Goal: Task Accomplishment & Management: Manage account settings

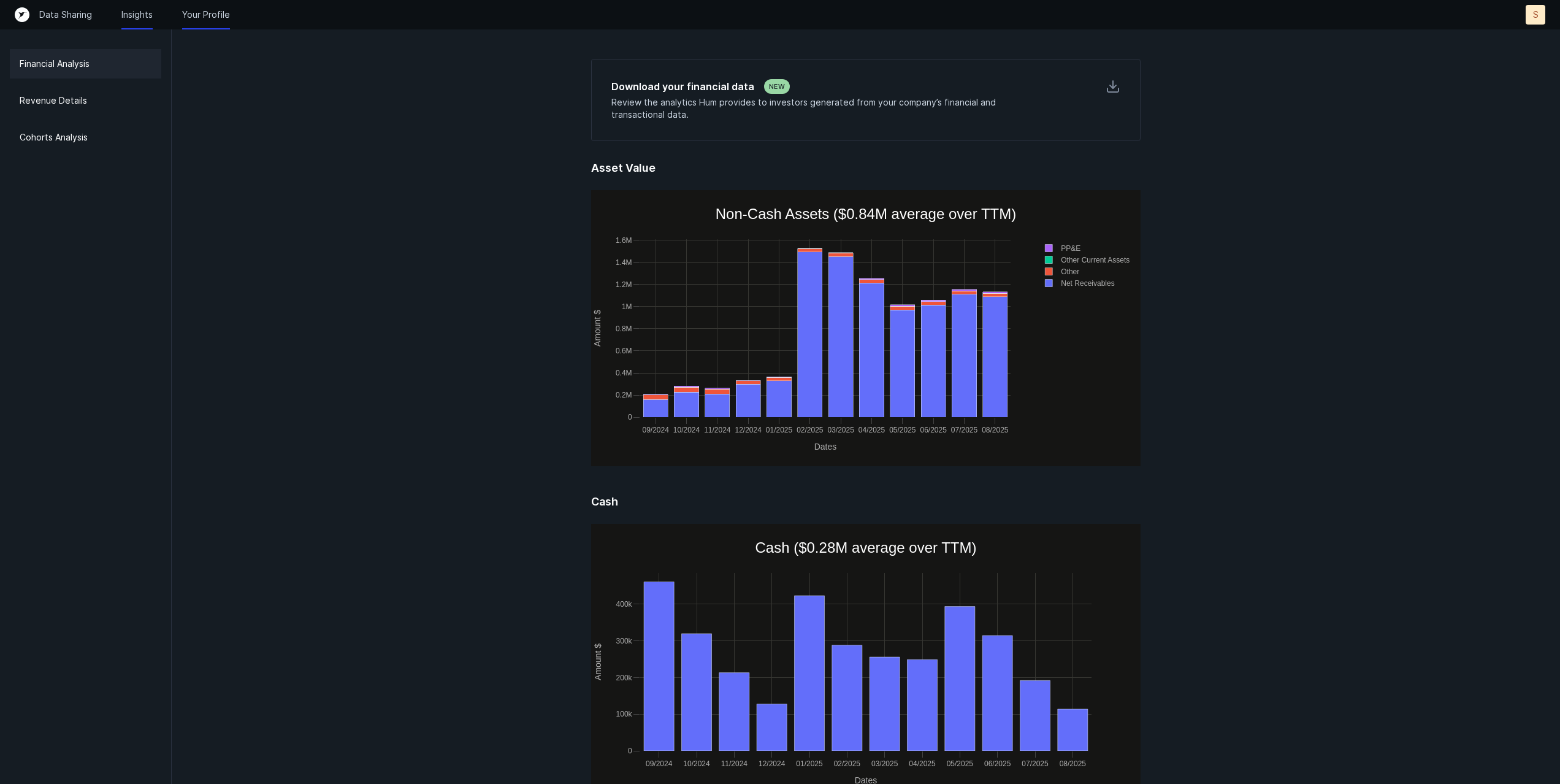
click at [203, 12] on p "Your Profile" at bounding box center [206, 15] width 48 height 12
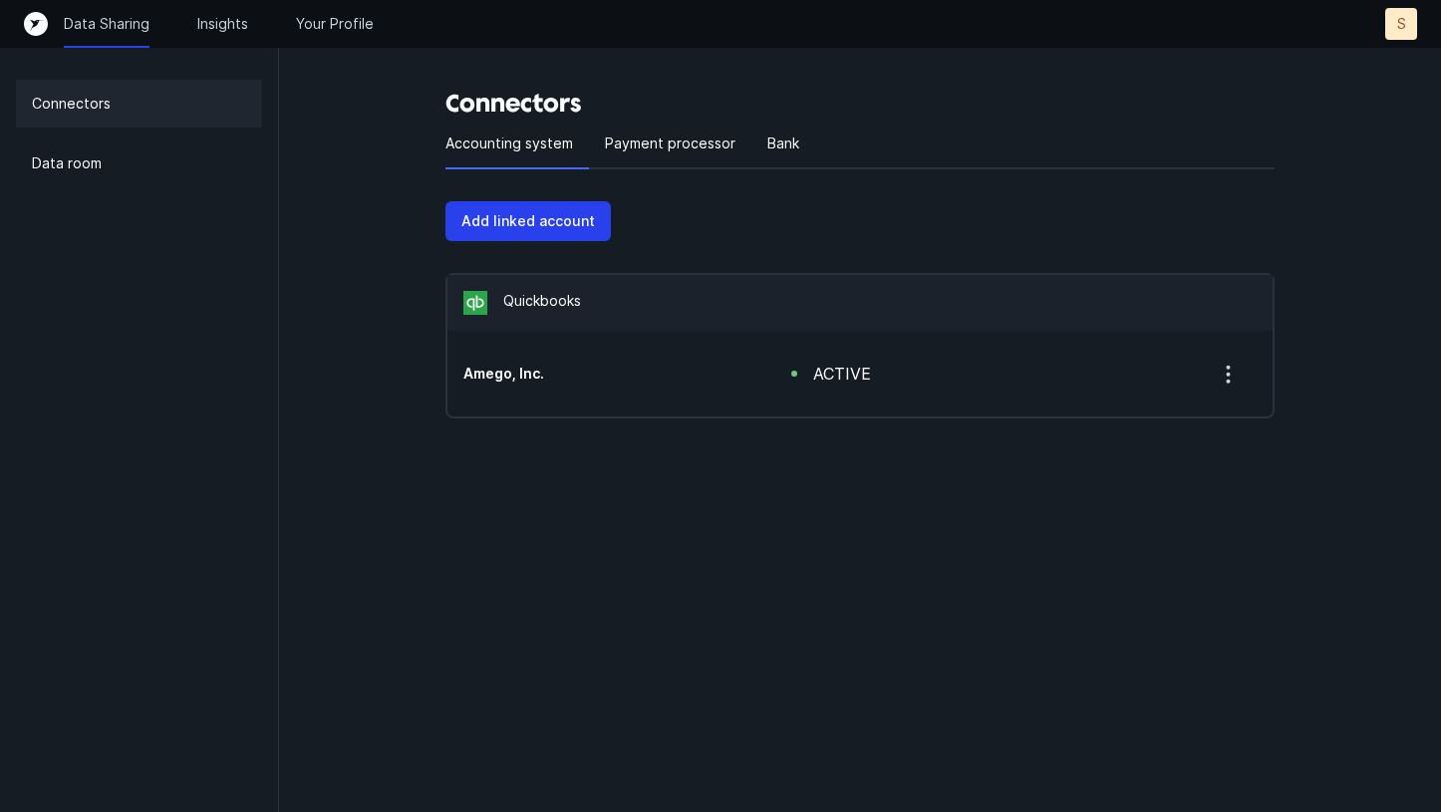
click at [1236, 373] on icon "button" at bounding box center [1228, 374] width 25 height 25
click at [1160, 424] on p "Remove" at bounding box center [1145, 427] width 55 height 24
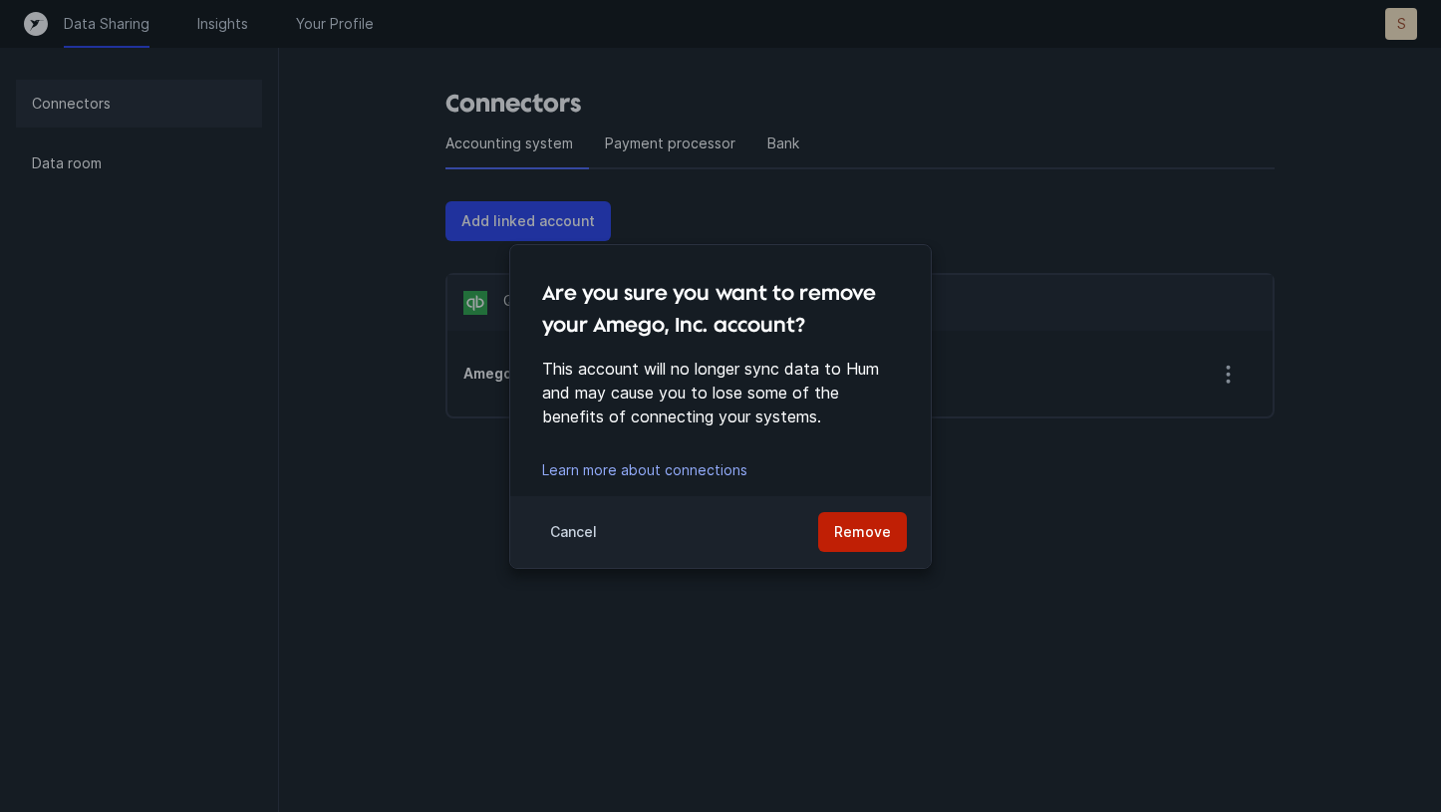
click at [853, 529] on p "Remove" at bounding box center [862, 532] width 57 height 24
click at [870, 534] on p "Remove" at bounding box center [862, 532] width 57 height 24
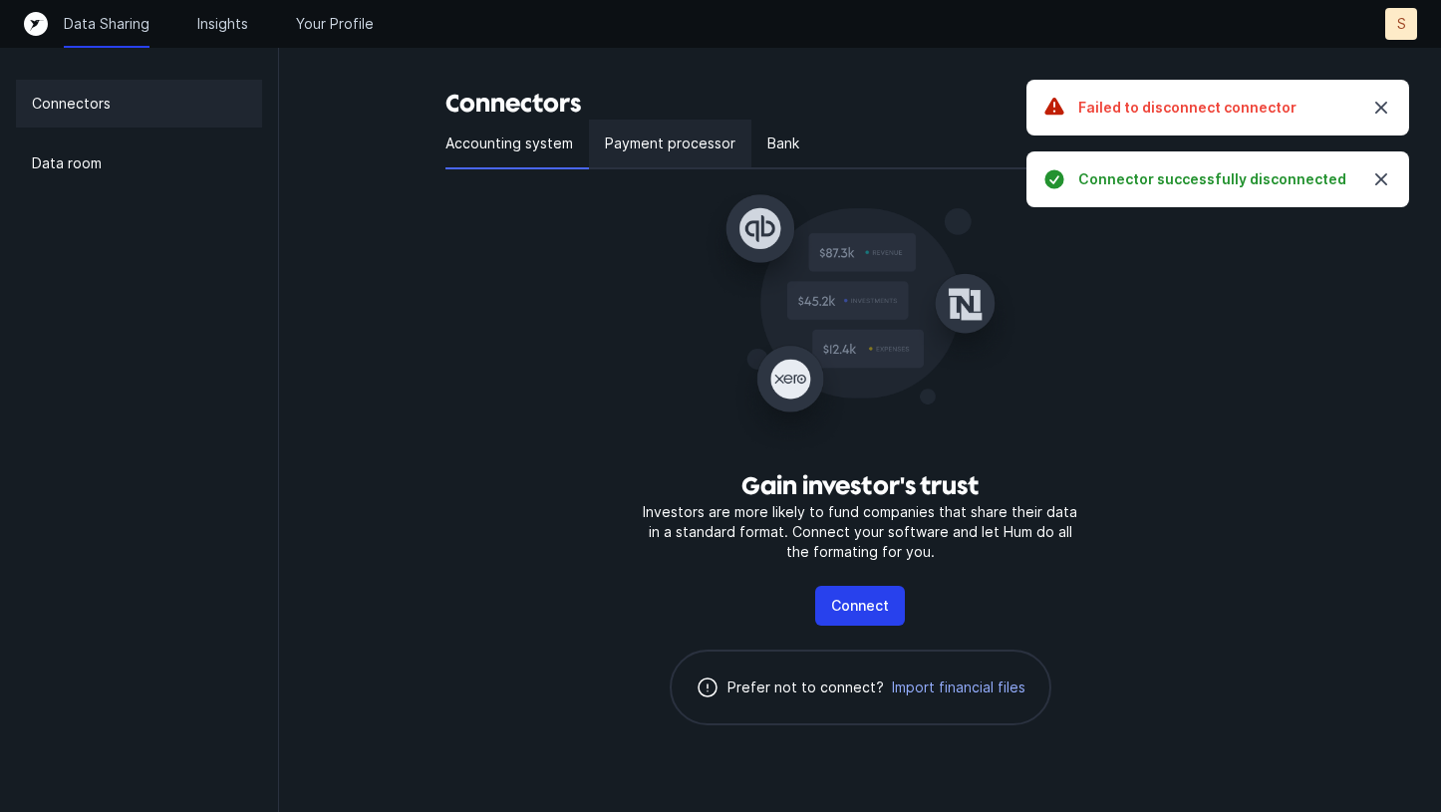
click at [645, 160] on div "Payment processor" at bounding box center [670, 145] width 162 height 50
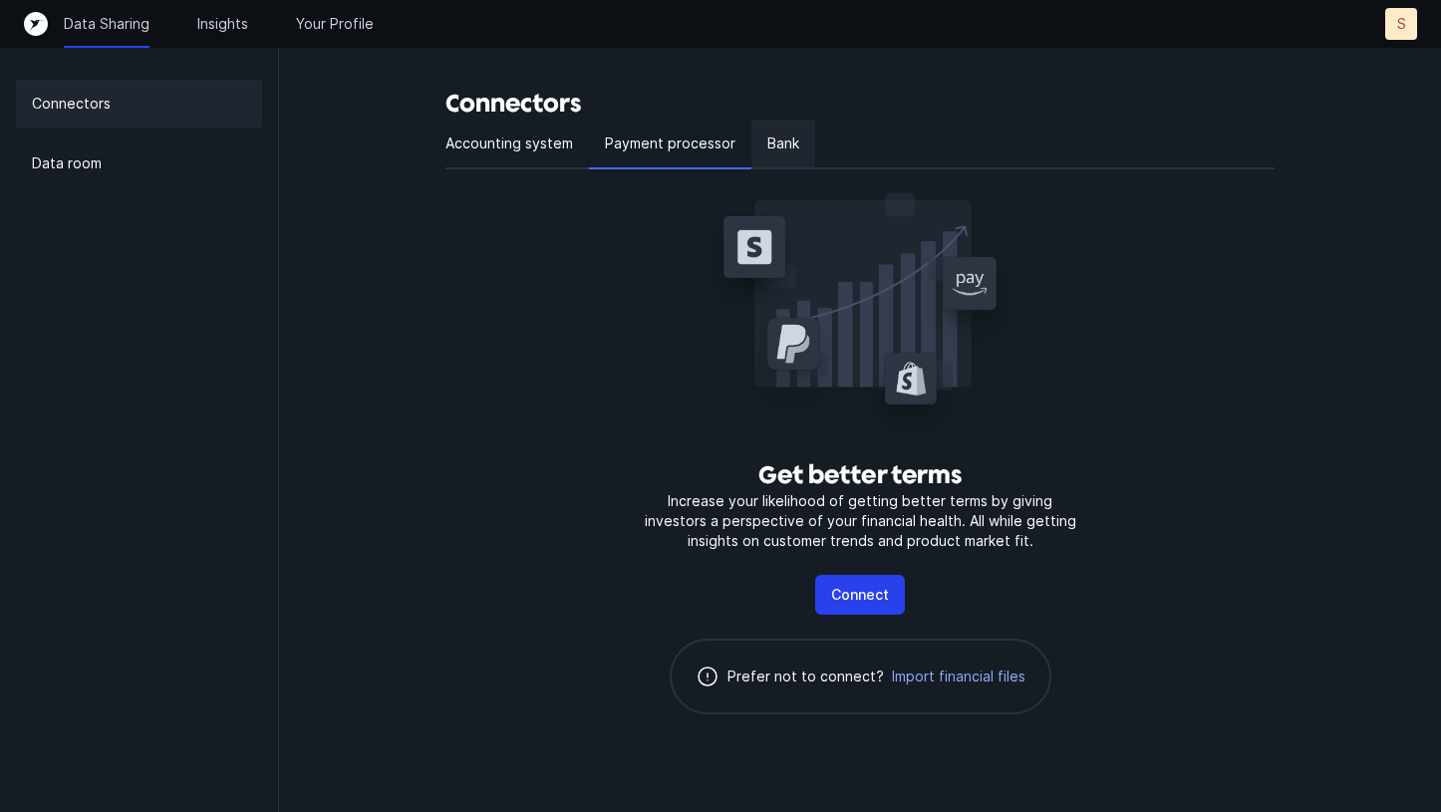
click at [771, 156] on div "Bank" at bounding box center [783, 145] width 64 height 50
